Goal: Find contact information: Find contact information

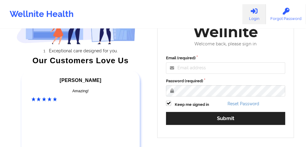
scroll to position [80, 0]
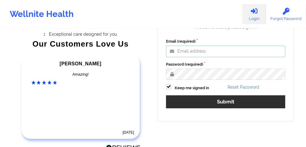
type input "[EMAIL_ADDRESS][PERSON_NAME][DOMAIN_NAME]"
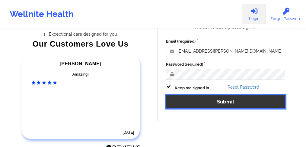
click at [215, 101] on button "Submit" at bounding box center [225, 101] width 119 height 13
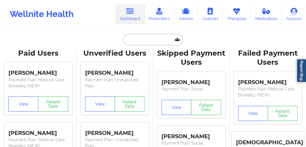
click at [139, 39] on input "text" at bounding box center [153, 39] width 60 height 11
paste input "[PERSON_NAME]"
type input "[PERSON_NAME]"
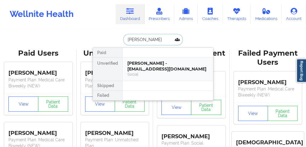
click at [151, 69] on div "[PERSON_NAME] - [EMAIL_ADDRESS][DOMAIN_NAME]" at bounding box center [167, 65] width 81 height 11
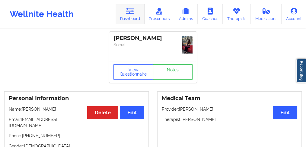
click at [138, 15] on link "Dashboard" at bounding box center [130, 14] width 29 height 20
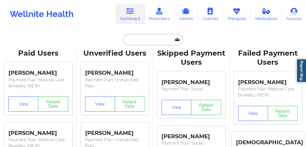
click at [154, 38] on input "text" at bounding box center [153, 39] width 60 height 11
paste input "FRANCIS SEVILLA"
type input "FRANCIS SEVILLA"
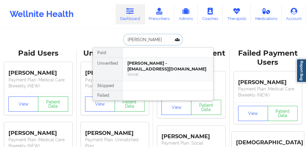
click at [156, 66] on div "Francis Sevilla - fsevilla2020@gmail.com" at bounding box center [167, 65] width 81 height 11
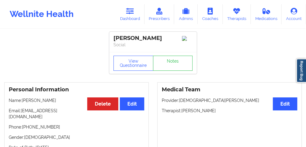
scroll to position [60, 0]
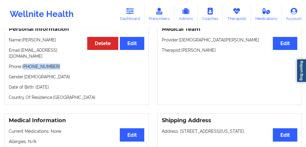
drag, startPoint x: 51, startPoint y: 63, endPoint x: 25, endPoint y: 63, distance: 26.6
click at [25, 63] on p "Phone: +1954-531-7470" at bounding box center [77, 66] width 136 height 6
copy p "1954-531-7470"
click at [128, 13] on icon at bounding box center [130, 11] width 8 height 7
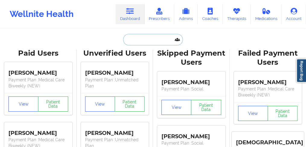
click at [139, 44] on input "text" at bounding box center [153, 39] width 60 height 11
paste input "CAYLA CHARLES"
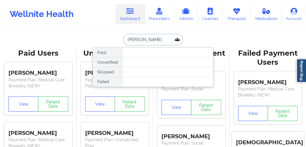
click at [159, 40] on input "CAYLA CHARLES" at bounding box center [153, 39] width 60 height 11
drag, startPoint x: 159, startPoint y: 40, endPoint x: 109, endPoint y: 38, distance: 50.7
click at [109, 38] on div "CAYLA CHARLES Paid Unverified Skipped Failed" at bounding box center [153, 39] width 121 height 11
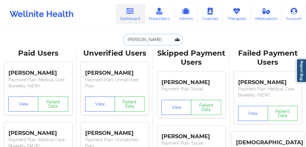
drag, startPoint x: 141, startPoint y: 39, endPoint x: 177, endPoint y: 44, distance: 36.8
click at [177, 44] on input "CAYLA CHARLES" at bounding box center [153, 39] width 60 height 11
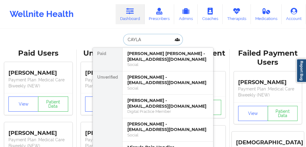
click at [113, 36] on div "CAYLA Paid Cayla Marie Charles - caylamarie0513@gmail.com Social Unverified Cay…" at bounding box center [153, 39] width 121 height 11
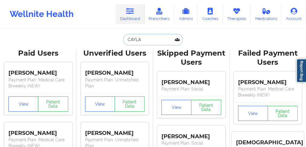
paste input "ayla Marie Charles"
type input "Cayla Marie Charles"
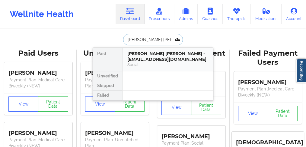
click at [148, 57] on div "Cayla Marie Charles - caylamarie0513@gmail.com" at bounding box center [167, 56] width 81 height 11
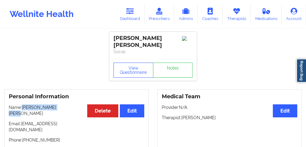
drag, startPoint x: 60, startPoint y: 104, endPoint x: 23, endPoint y: 102, distance: 37.2
click at [23, 104] on p "Name: Cayla Marie Charles" at bounding box center [77, 110] width 136 height 12
copy p "Cayla Marie Charles"
drag, startPoint x: 133, startPoint y: 16, endPoint x: 135, endPoint y: 23, distance: 7.0
click at [133, 16] on link "Dashboard" at bounding box center [130, 14] width 29 height 20
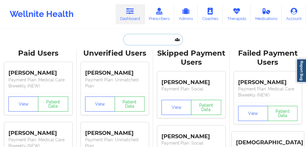
click at [142, 43] on input "text" at bounding box center [153, 39] width 60 height 11
paste input "FRANCIS SEVILLA"
type input "FRANCIS SEVILLA"
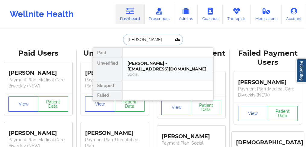
click at [139, 66] on div "Francis Sevilla - fsevilla2020@gmail.com" at bounding box center [167, 65] width 81 height 11
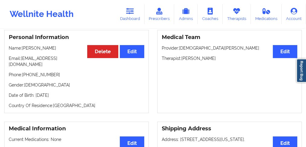
scroll to position [20, 0]
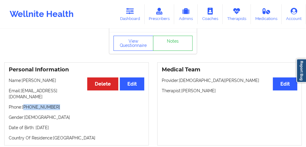
drag, startPoint x: 48, startPoint y: 102, endPoint x: 25, endPoint y: 102, distance: 23.5
click at [25, 104] on p "Phone: +1954-531-7470" at bounding box center [77, 107] width 136 height 6
copy p "1954-531-7470"
click at [125, 19] on link "Dashboard" at bounding box center [130, 14] width 29 height 20
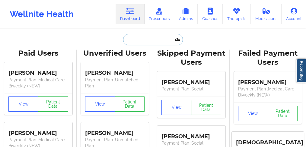
click at [138, 40] on input "text" at bounding box center [153, 39] width 60 height 11
paste input "Cayla Marie Charles"
type input "Cayla Marie Charles"
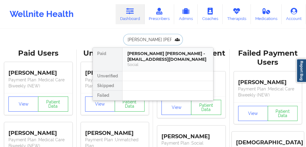
click at [137, 57] on div "Cayla Marie Charles - caylamarie0513@gmail.com" at bounding box center [167, 56] width 81 height 11
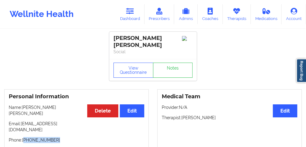
drag, startPoint x: 59, startPoint y: 123, endPoint x: 25, endPoint y: 123, distance: 34.1
click at [25, 137] on p "Phone: +1646-749-4172" at bounding box center [77, 140] width 136 height 6
copy p "1646-749-4172"
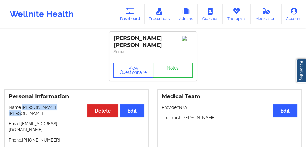
drag, startPoint x: 65, startPoint y: 102, endPoint x: 23, endPoint y: 103, distance: 42.0
click at [23, 104] on p "Name: Cayla Marie Charles" at bounding box center [77, 110] width 136 height 12
copy p "Cayla Marie Charles"
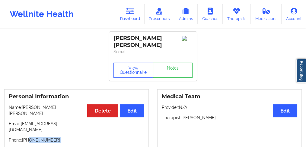
drag, startPoint x: 59, startPoint y: 127, endPoint x: 27, endPoint y: 123, distance: 32.7
click at [27, 121] on div "Personal Information Edit Delete Name: Cayla Marie Charles Email: caylamarie051…" at bounding box center [76, 133] width 145 height 89
drag, startPoint x: 25, startPoint y: 123, endPoint x: 55, endPoint y: 123, distance: 30.2
click at [55, 137] on p "Phone: +1646-749-4172" at bounding box center [77, 140] width 136 height 6
copy p "1646-749-4172"
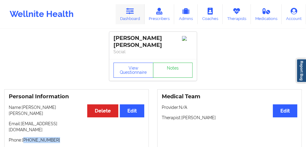
click at [134, 11] on icon at bounding box center [130, 11] width 8 height 7
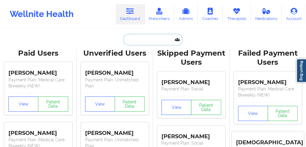
click at [146, 43] on input "text" at bounding box center [153, 39] width 60 height 11
paste input "Andrew Jeanbart"
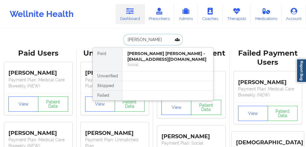
type input "Andrew Jeanbart"
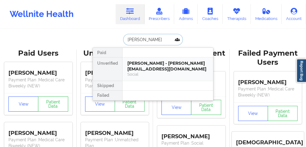
click at [153, 58] on div "Andrew Jeanbart - andrewjeanbart@gmail.com Social" at bounding box center [168, 68] width 91 height 23
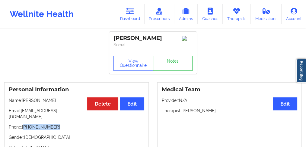
drag, startPoint x: 51, startPoint y: 122, endPoint x: 63, endPoint y: 108, distance: 18.0
click at [25, 124] on p "Phone: +1347-488-6958" at bounding box center [77, 127] width 136 height 6
copy p "1347-488-6958"
